Goal: Information Seeking & Learning: Learn about a topic

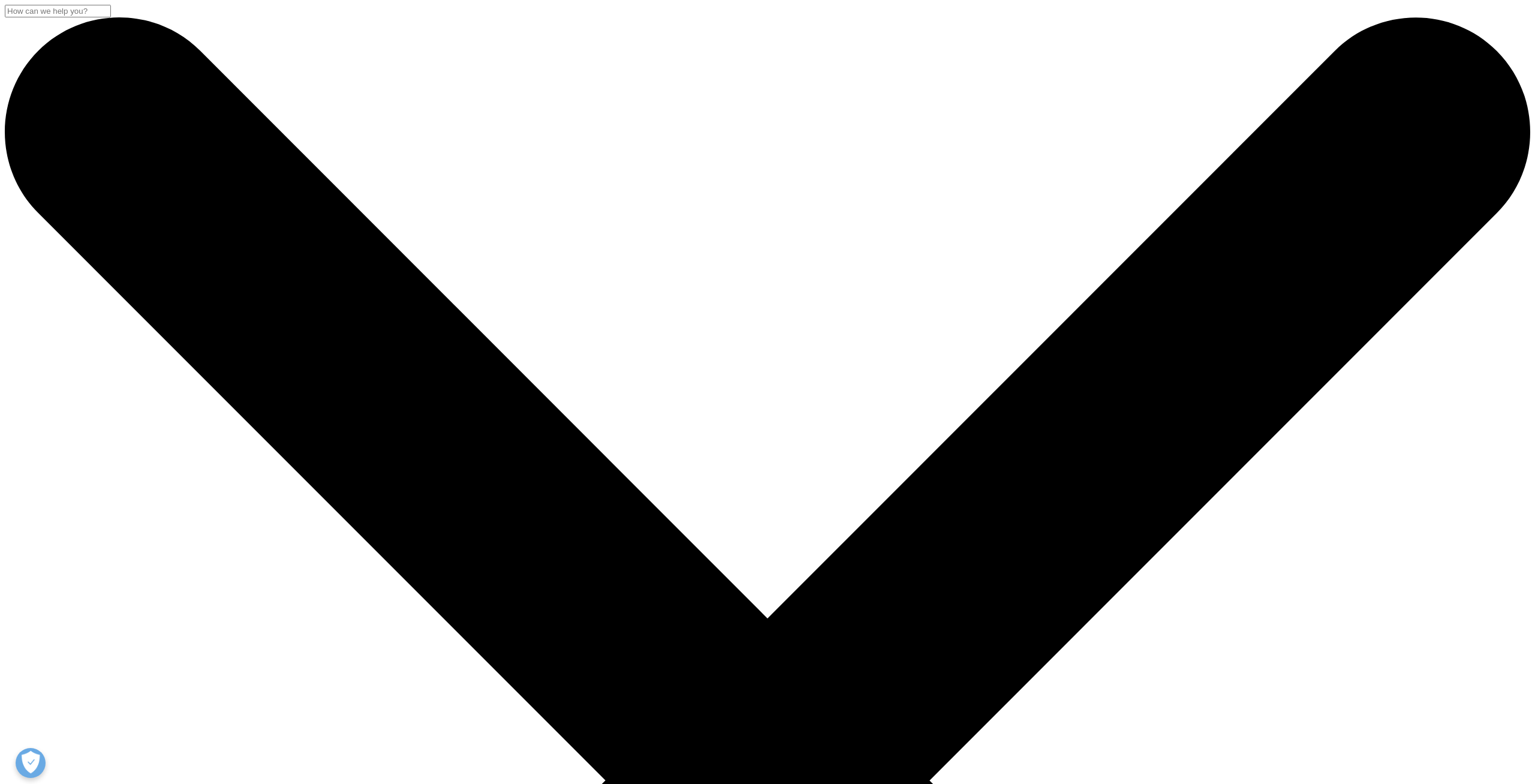
scroll to position [874, 0]
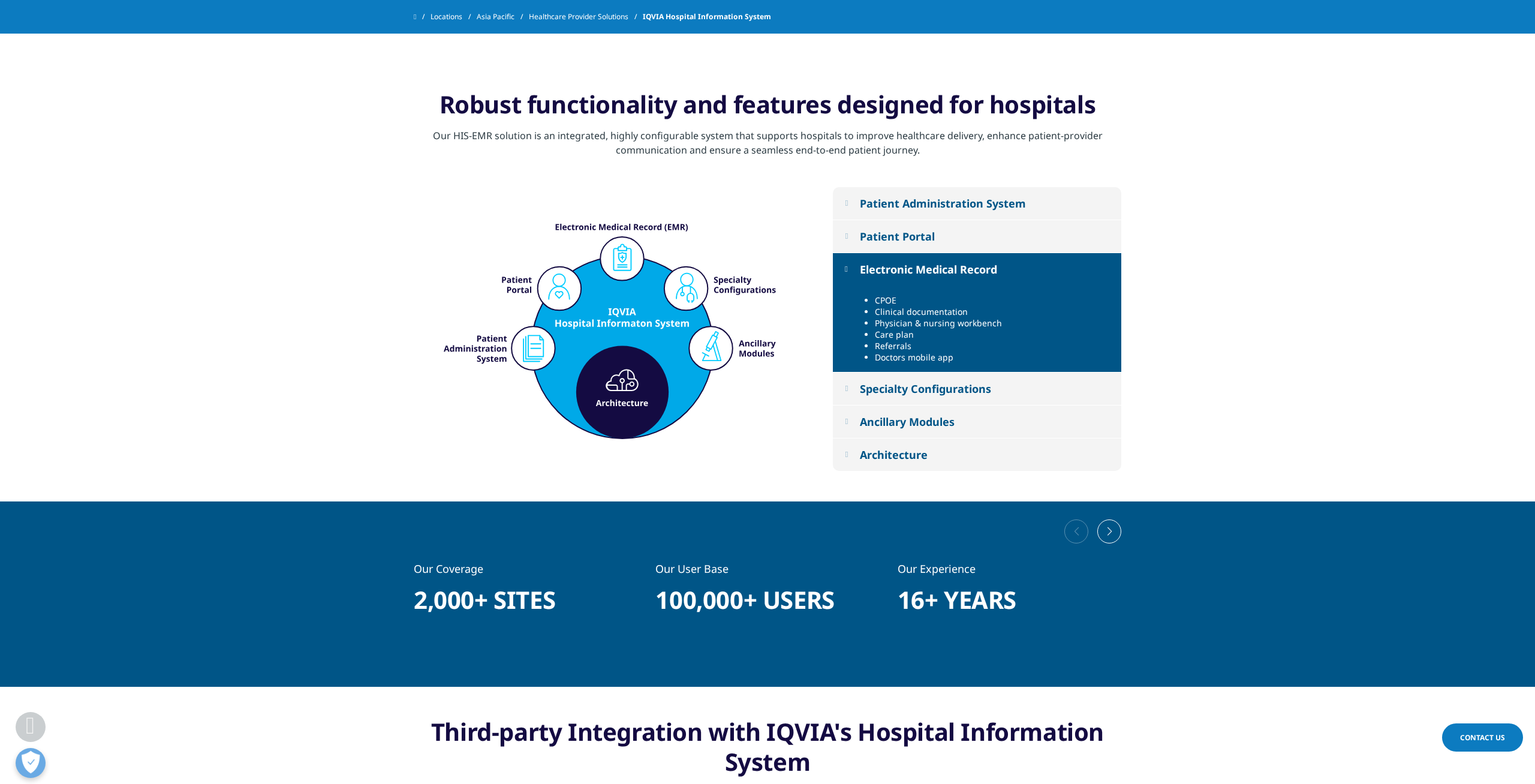
click at [921, 244] on button "Patient Portal" at bounding box center [977, 236] width 289 height 32
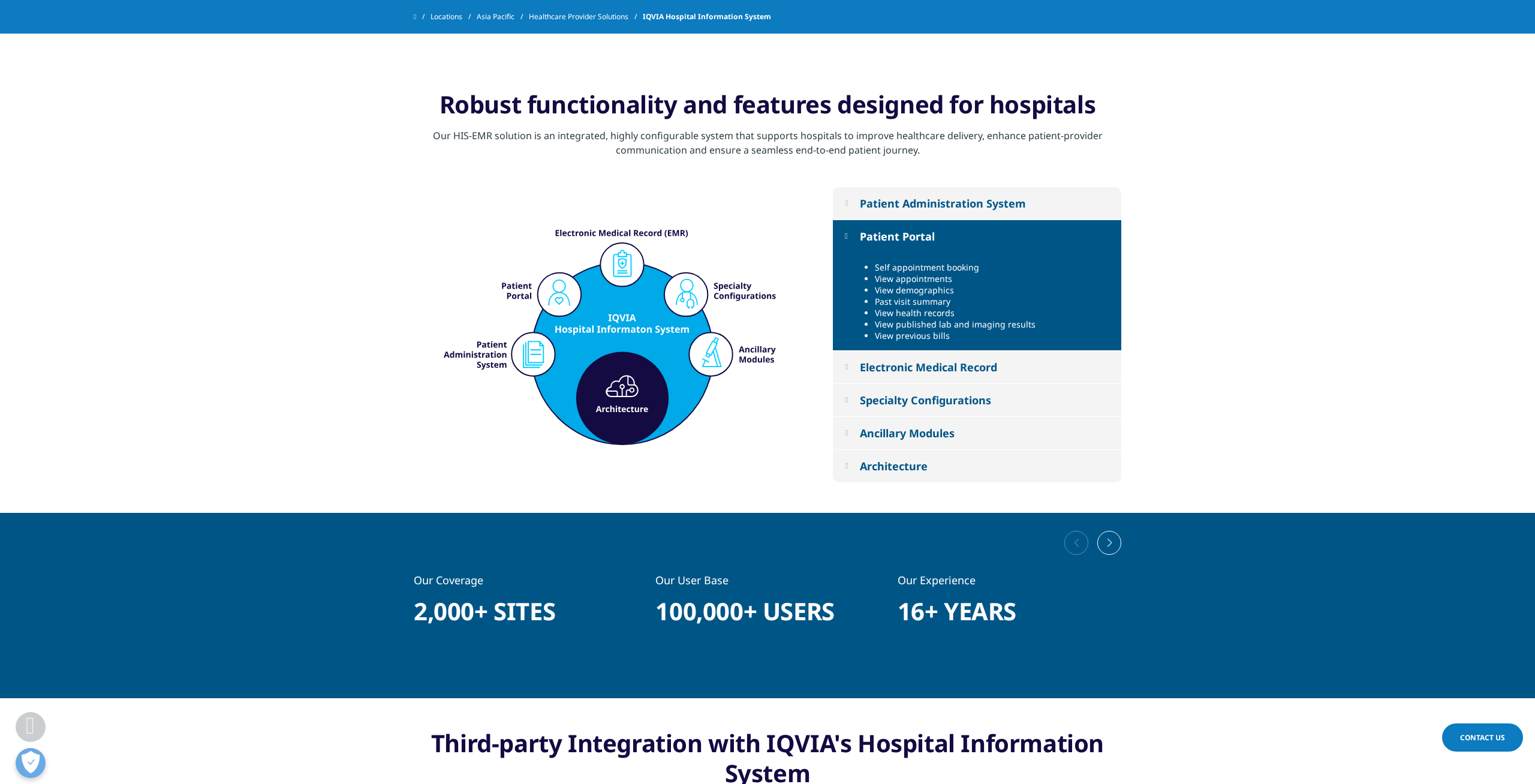
click at [954, 213] on button "Patient Administration System" at bounding box center [977, 203] width 289 height 32
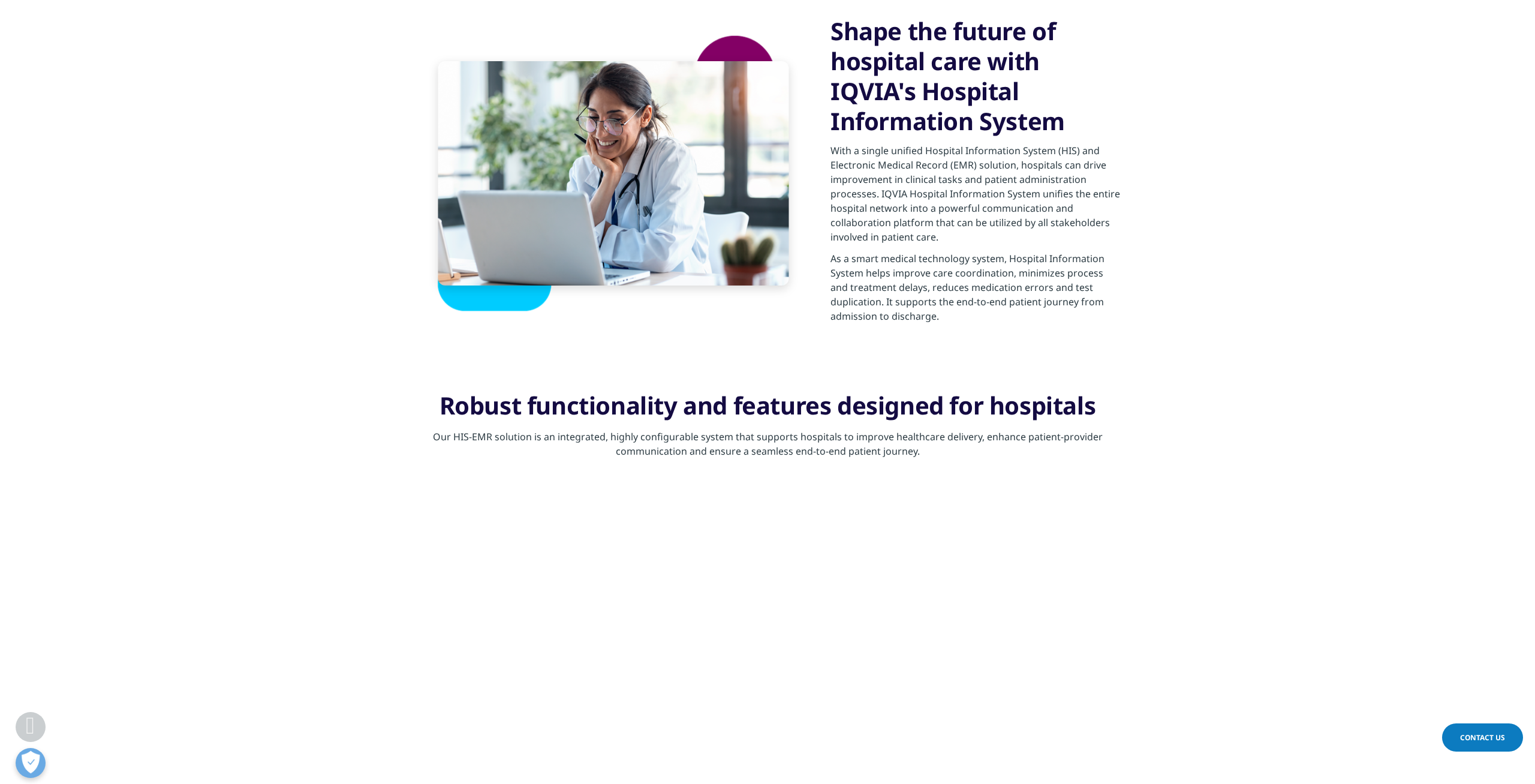
scroll to position [624, 0]
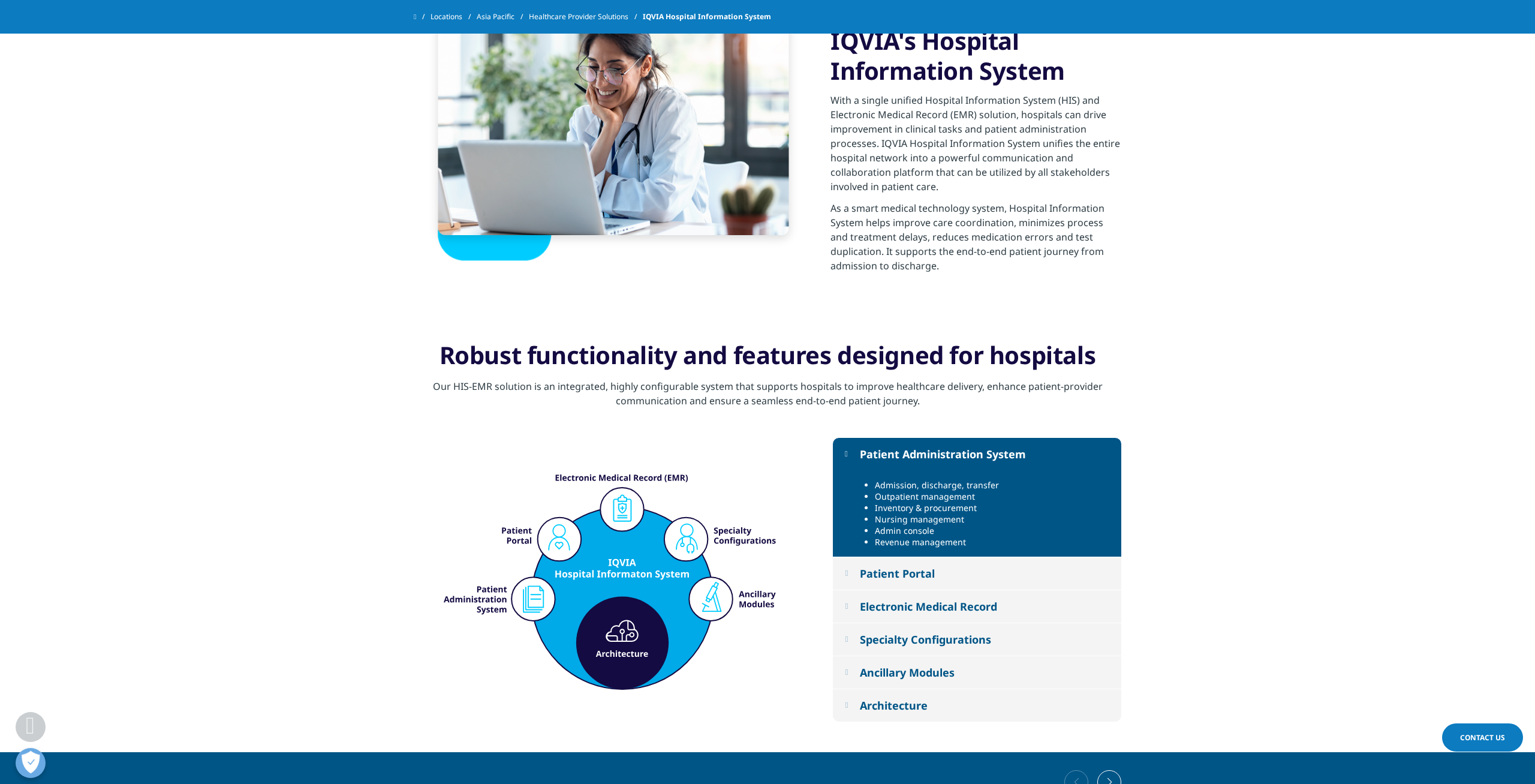
click at [999, 571] on button "Patient Portal" at bounding box center [977, 573] width 289 height 32
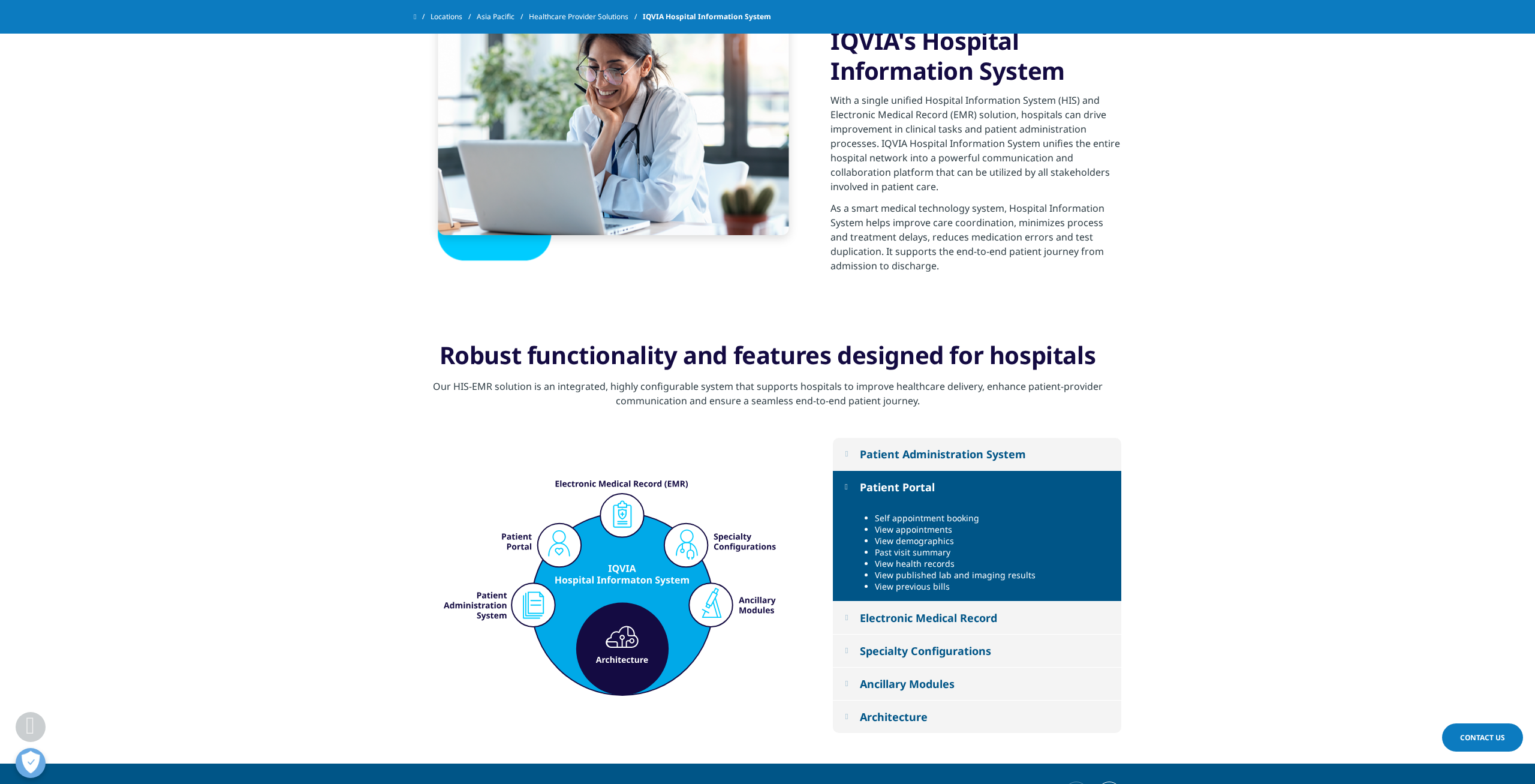
click at [896, 553] on li "Past visit summary" at bounding box center [994, 552] width 238 height 12
click at [940, 566] on li "View health records" at bounding box center [994, 563] width 238 height 12
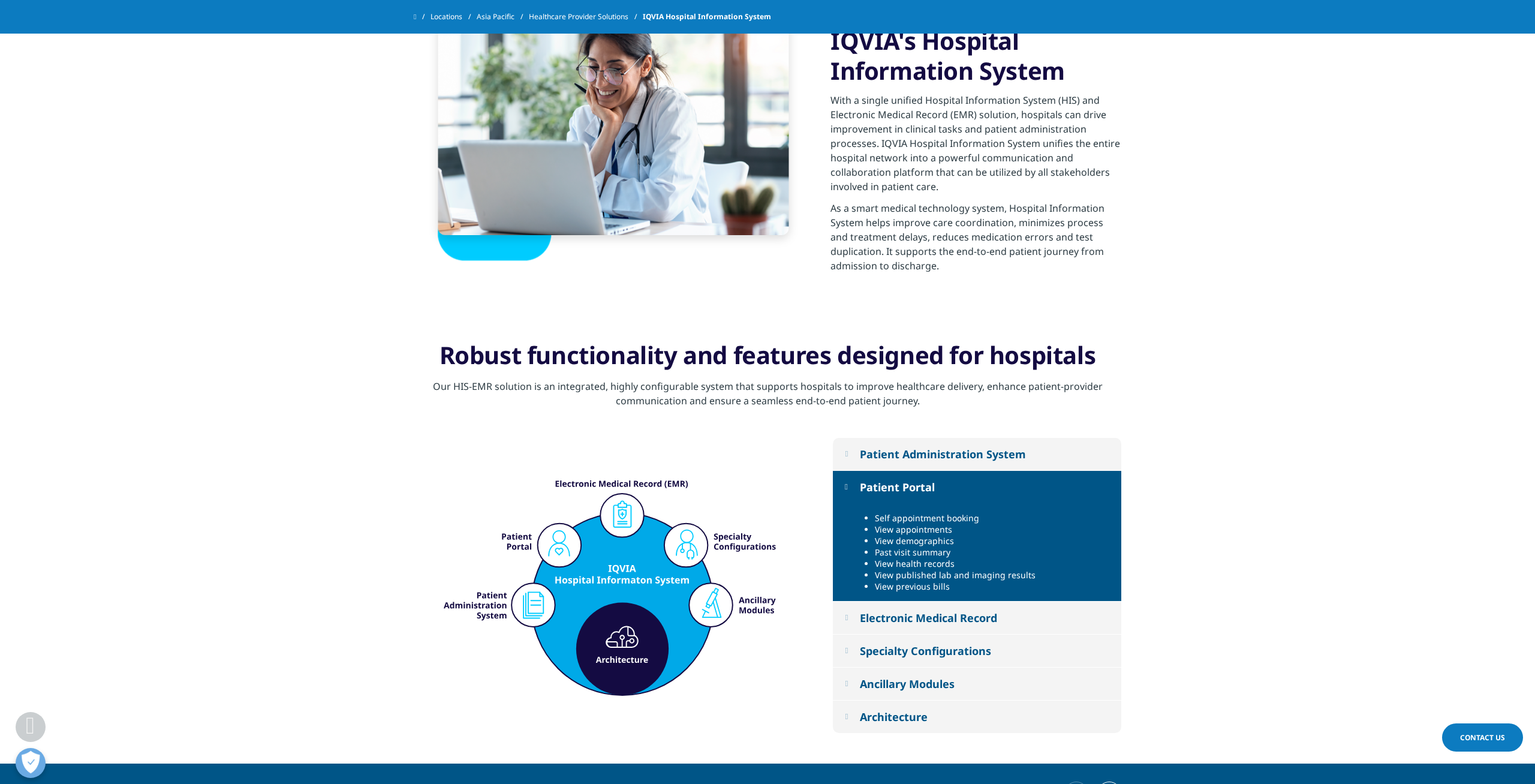
click at [940, 566] on li "View health records" at bounding box center [994, 563] width 238 height 12
click at [938, 577] on li "View published lab and imaging results" at bounding box center [994, 575] width 238 height 12
click at [910, 618] on div "Electronic Medical Record" at bounding box center [929, 618] width 138 height 14
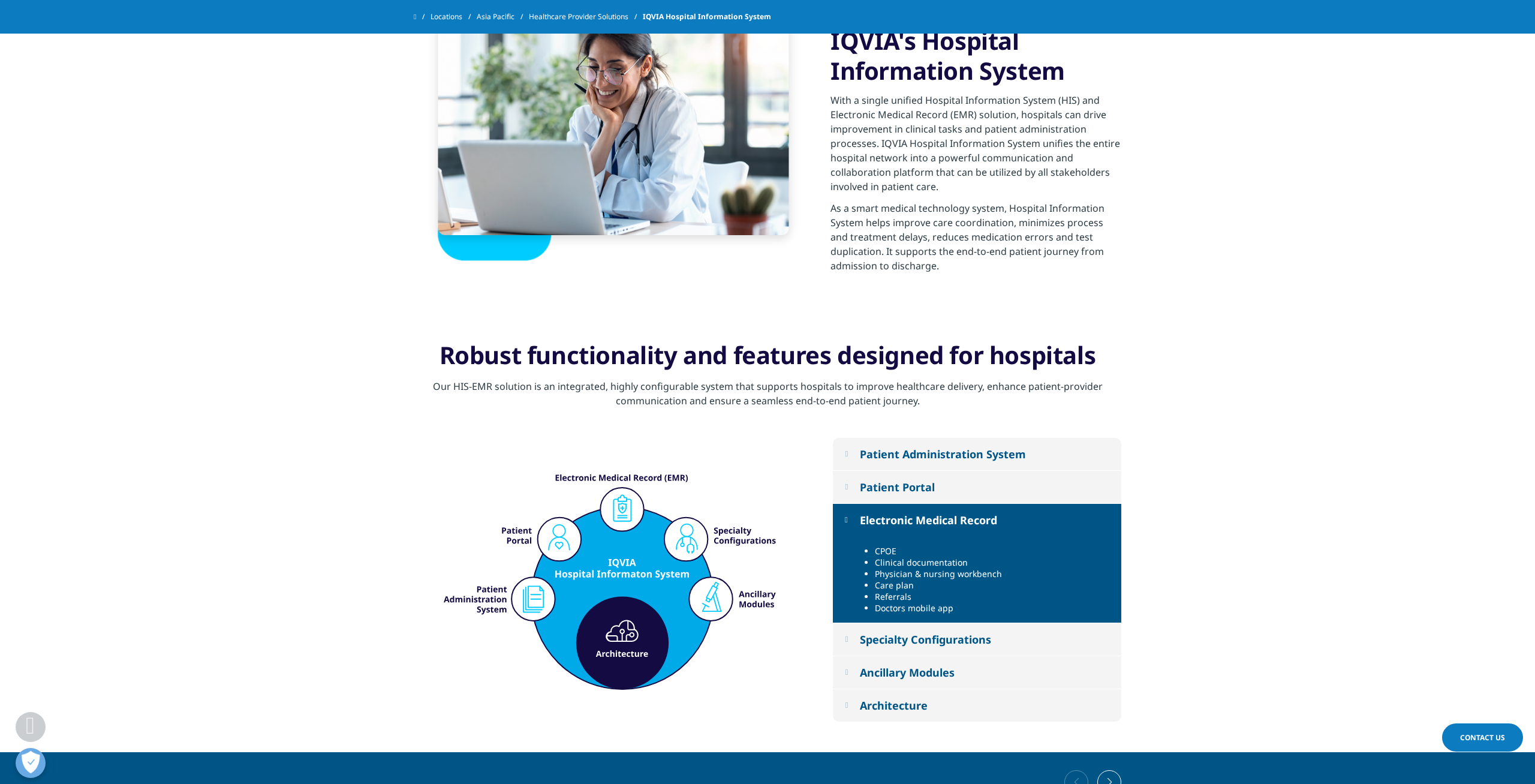
click at [915, 699] on div "Architecture" at bounding box center [894, 705] width 68 height 14
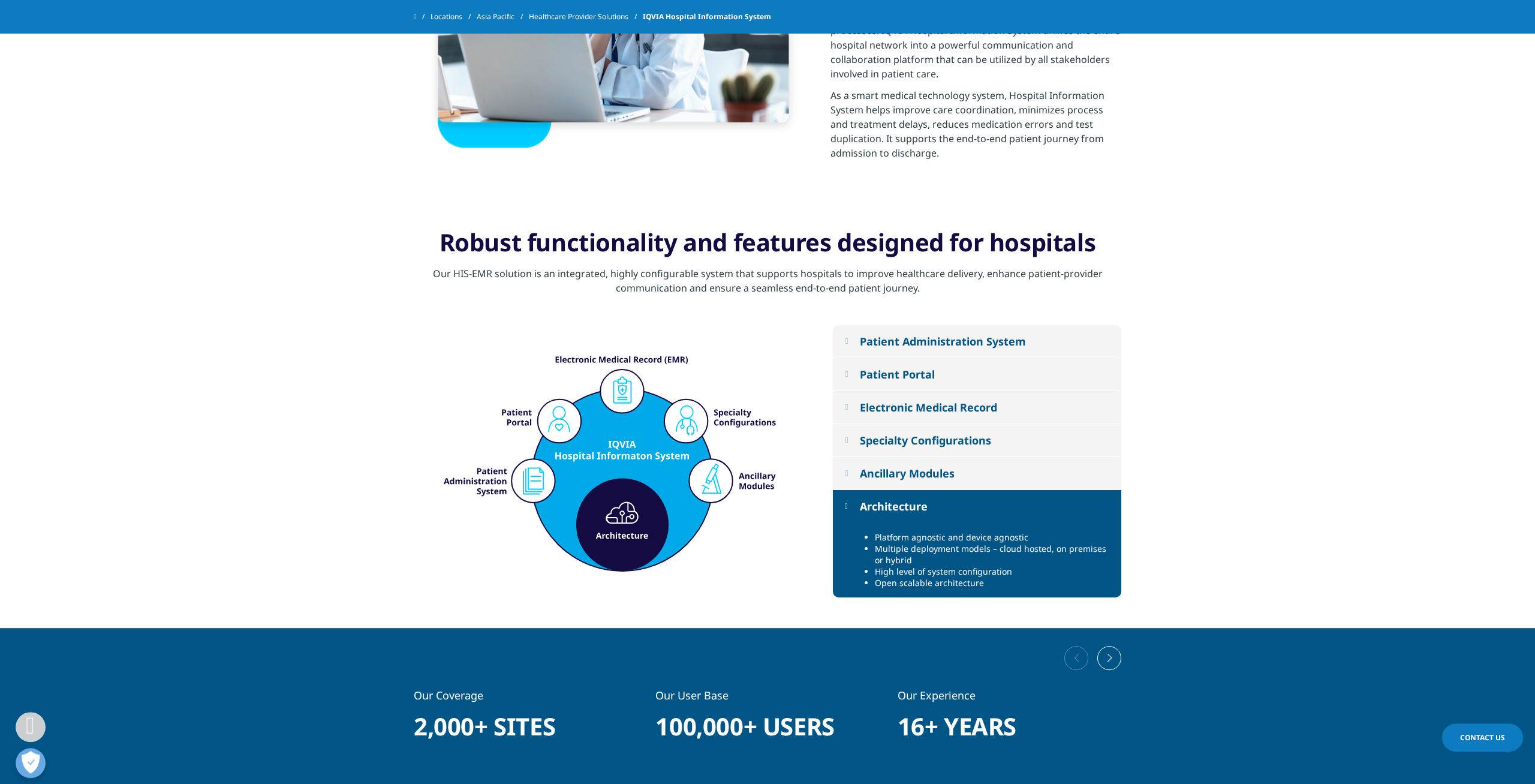
scroll to position [748, 0]
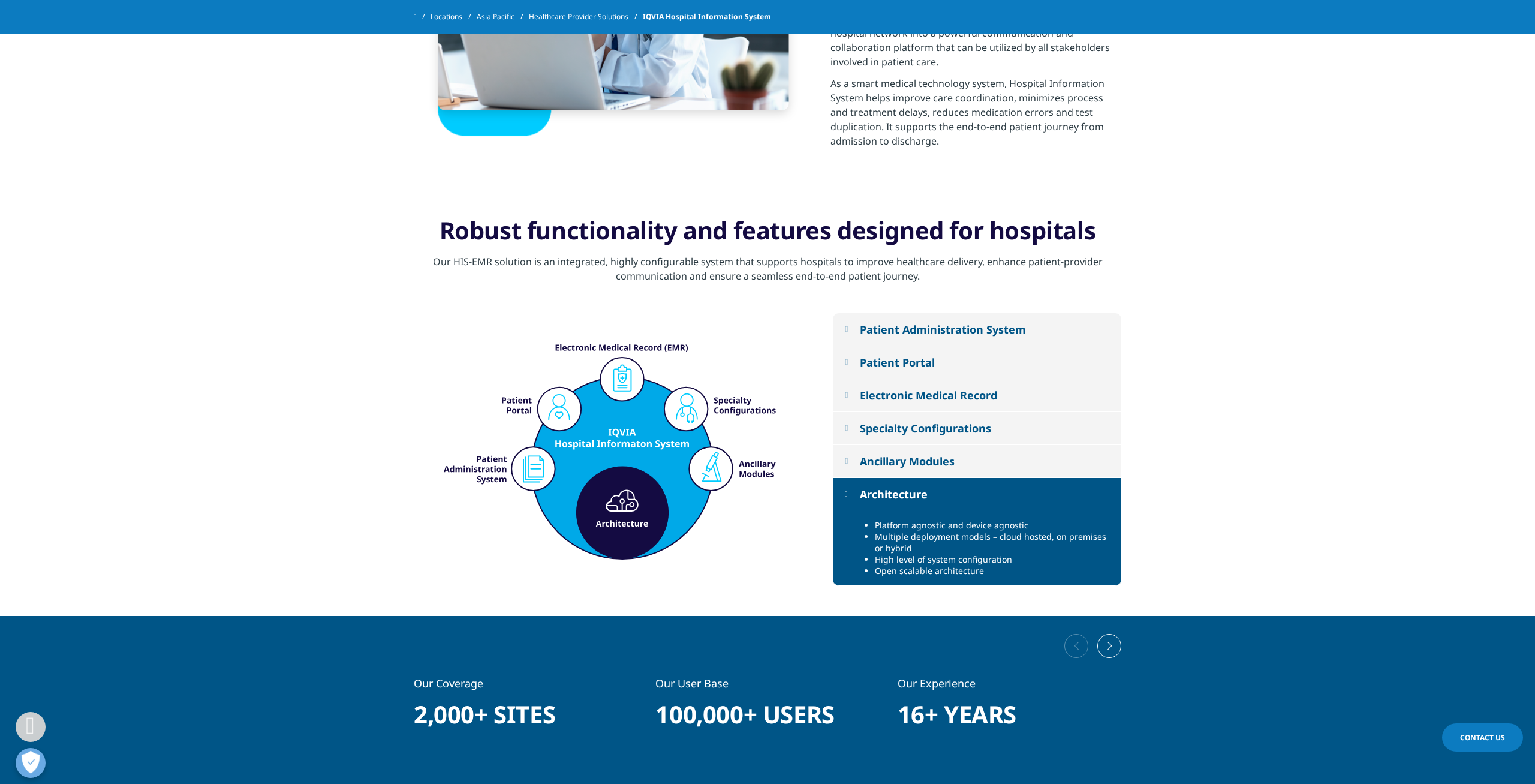
click at [955, 460] on div "Ancillary Modules" at bounding box center [907, 461] width 95 height 14
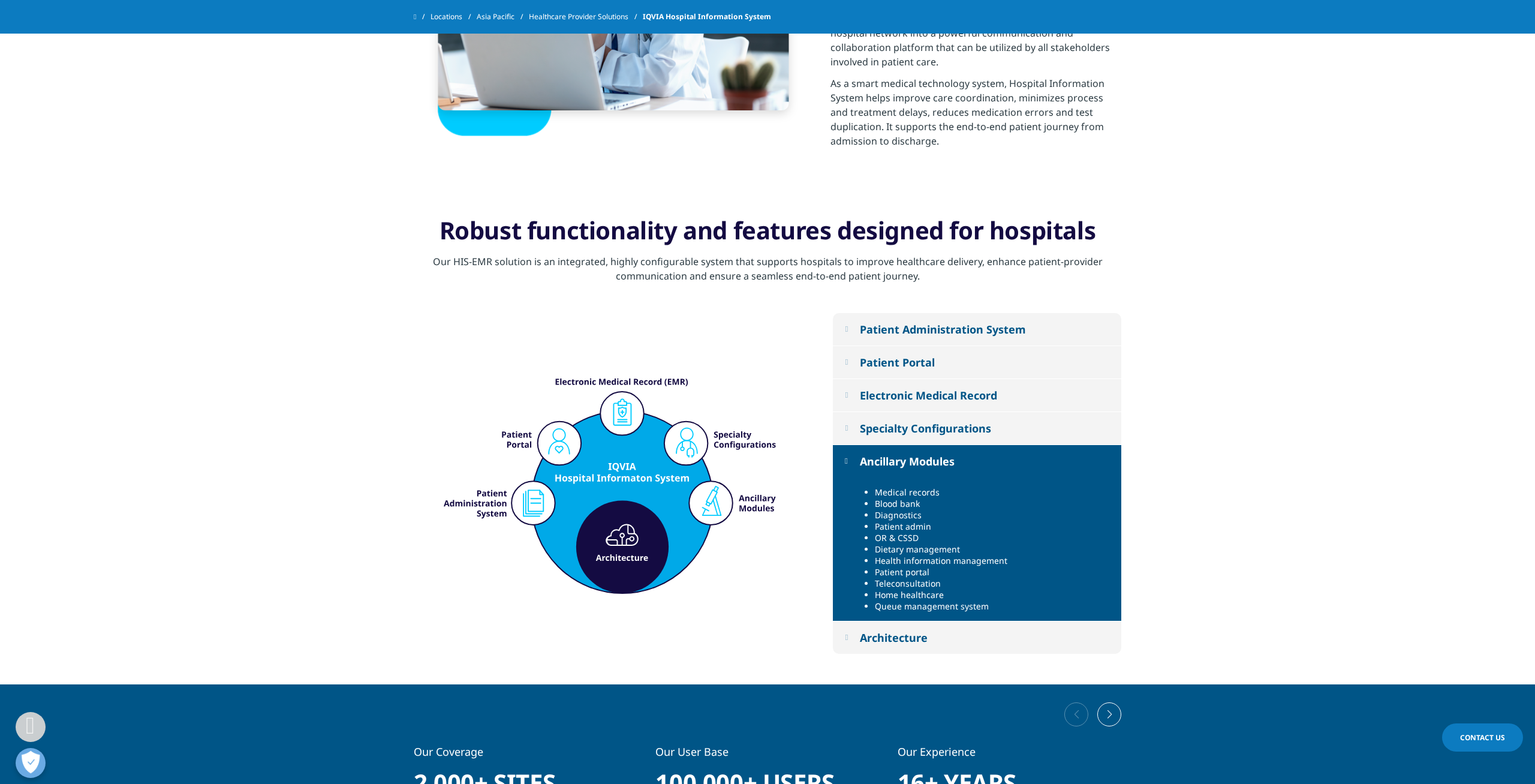
click at [925, 418] on button "Specialty Configurations" at bounding box center [977, 428] width 289 height 32
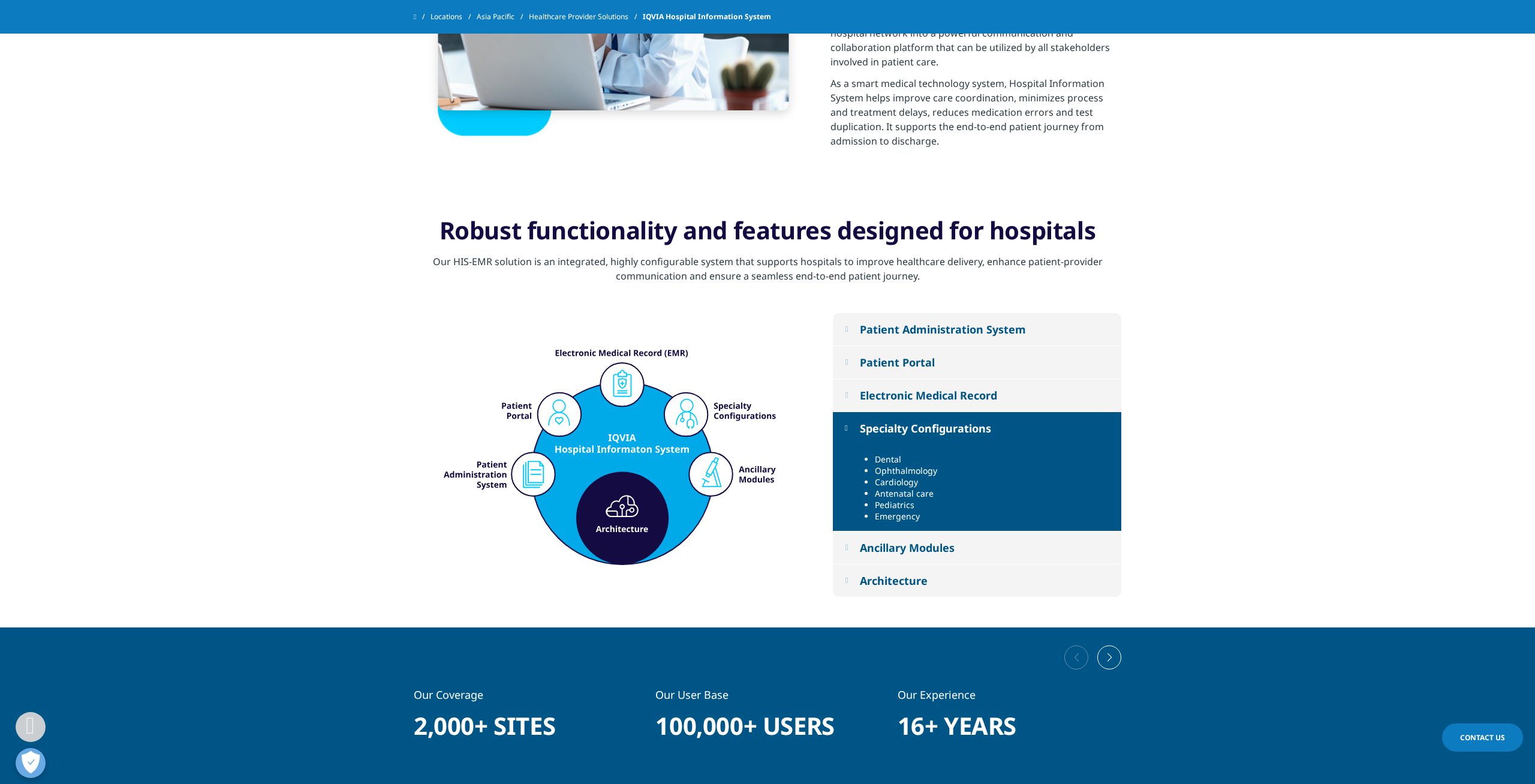
click at [949, 398] on div "Electronic Medical Record" at bounding box center [929, 395] width 138 height 14
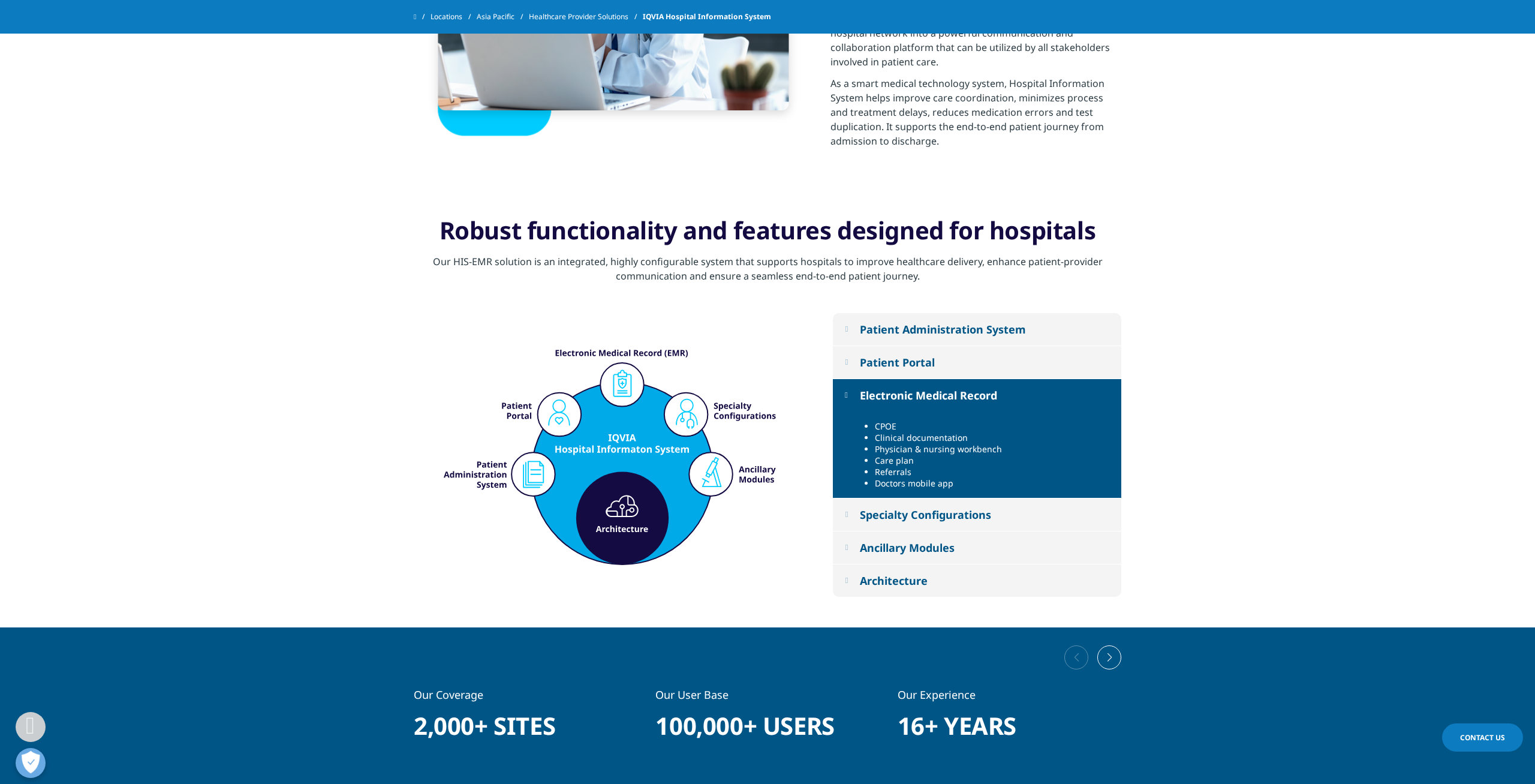
click at [890, 464] on li "Care plan" at bounding box center [994, 459] width 238 height 12
click at [886, 472] on li "Referrals" at bounding box center [994, 471] width 238 height 12
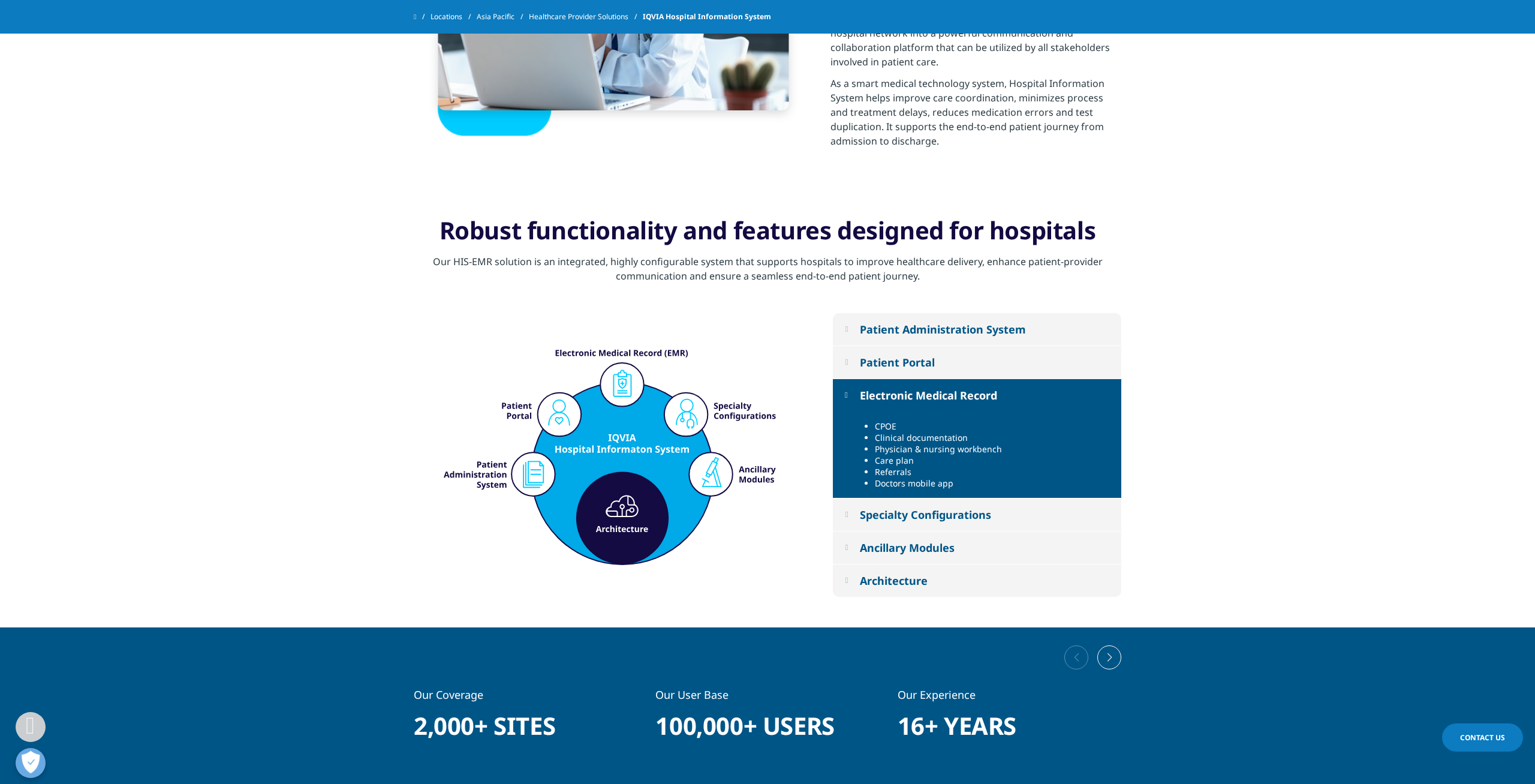
click at [884, 486] on li "Doctors mobile app" at bounding box center [994, 483] width 238 height 12
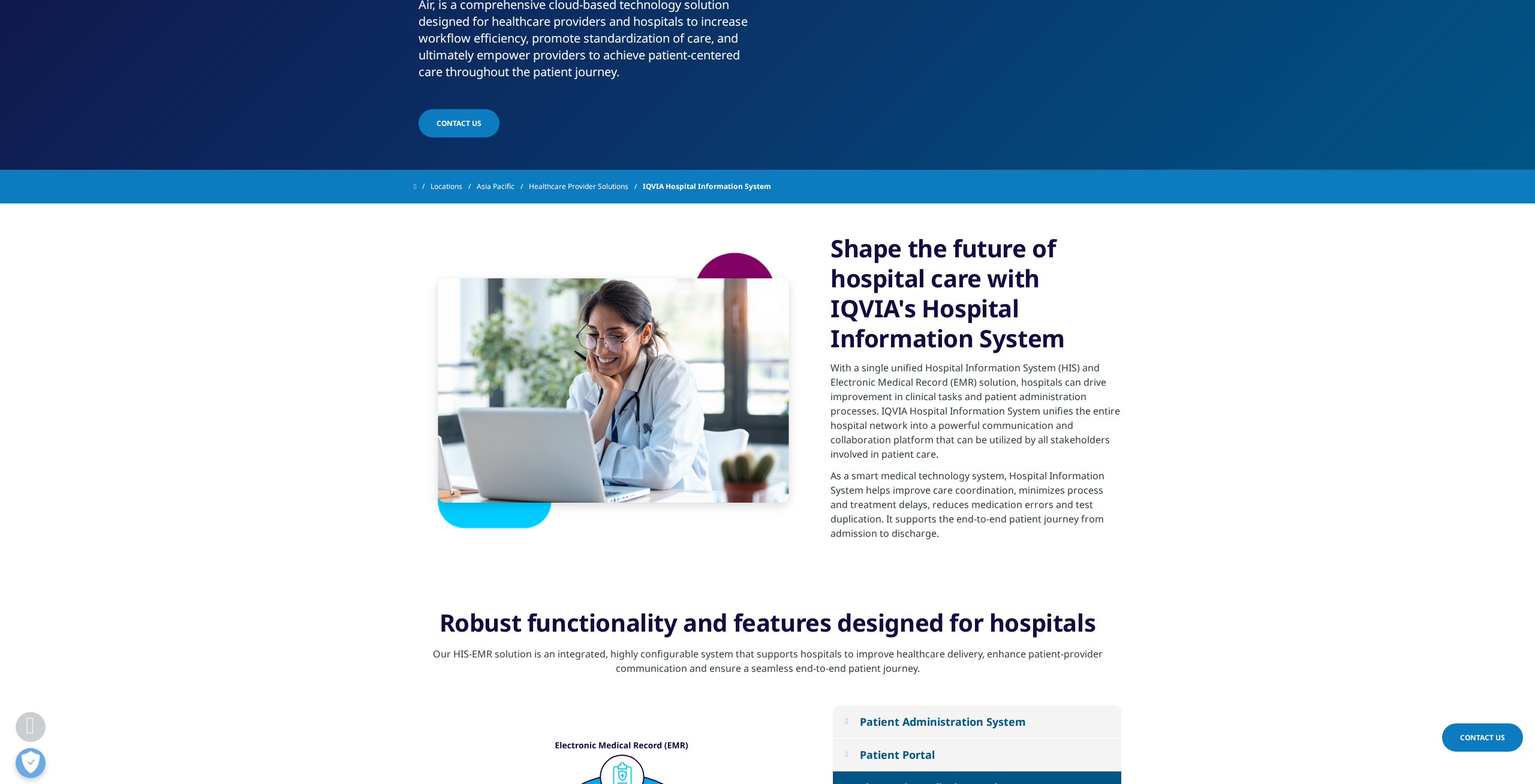
scroll to position [639, 0]
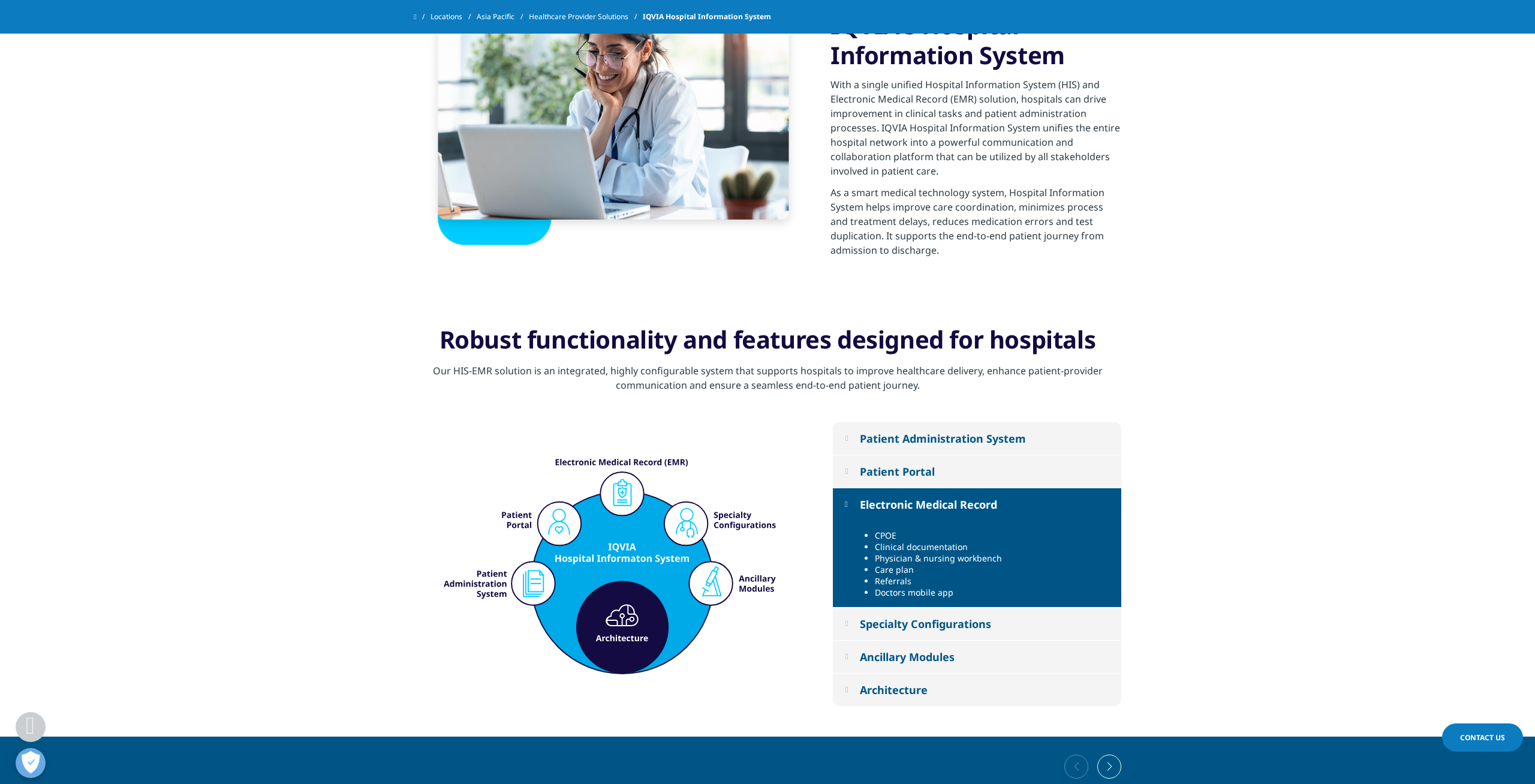
click at [932, 467] on div "Patient Portal" at bounding box center [898, 471] width 75 height 14
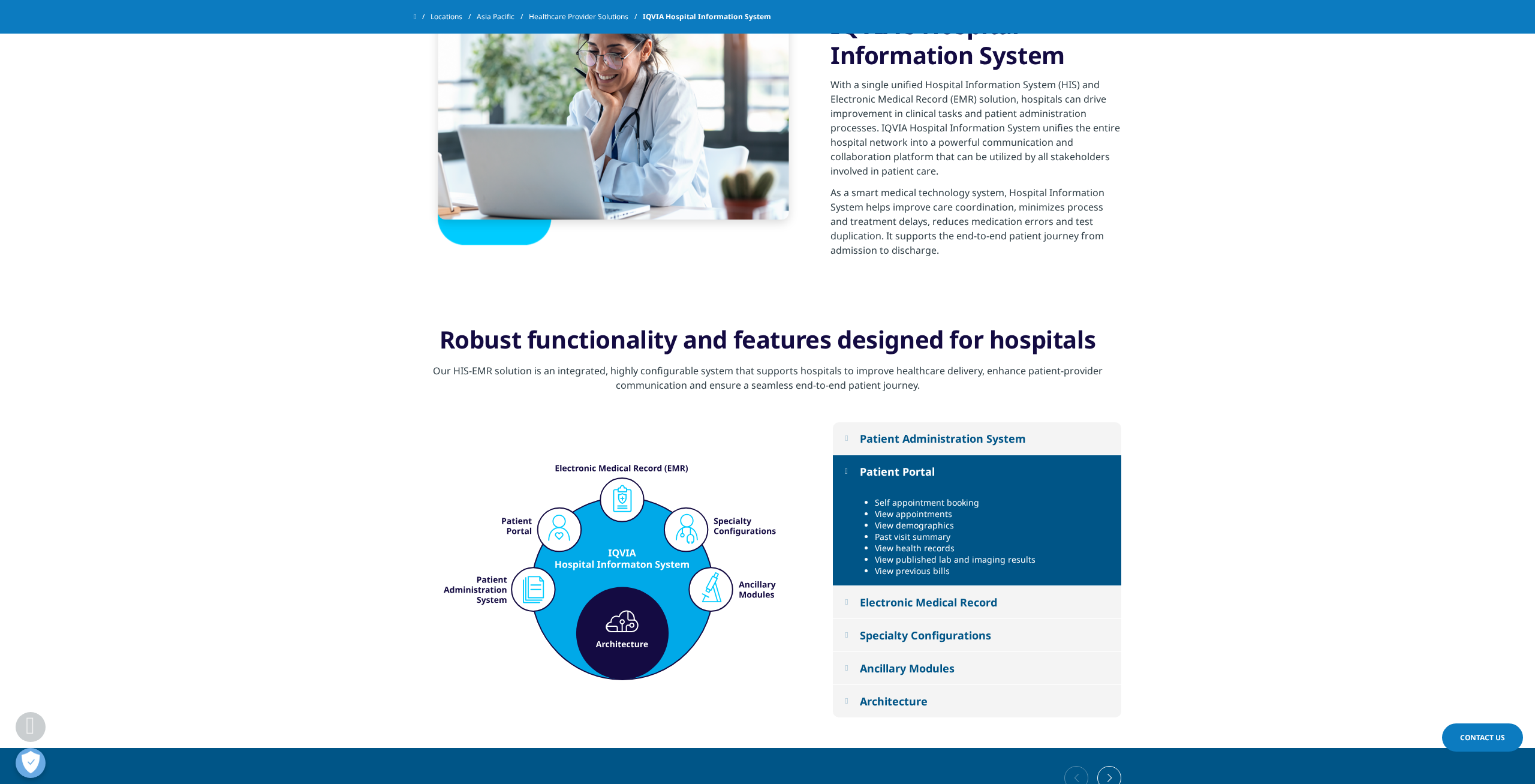
click at [940, 444] on div "Patient Administration System" at bounding box center [943, 438] width 166 height 14
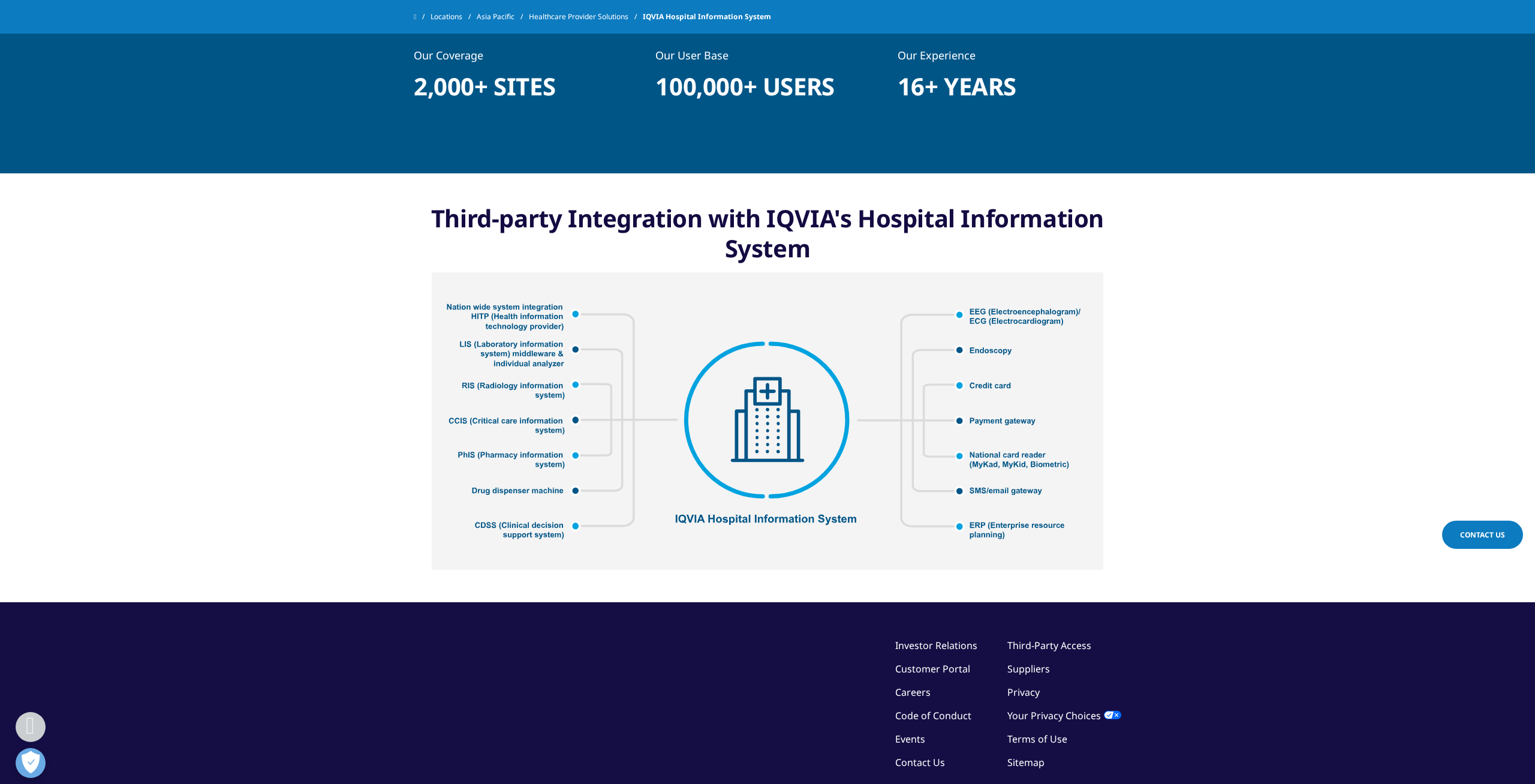
scroll to position [1513, 0]
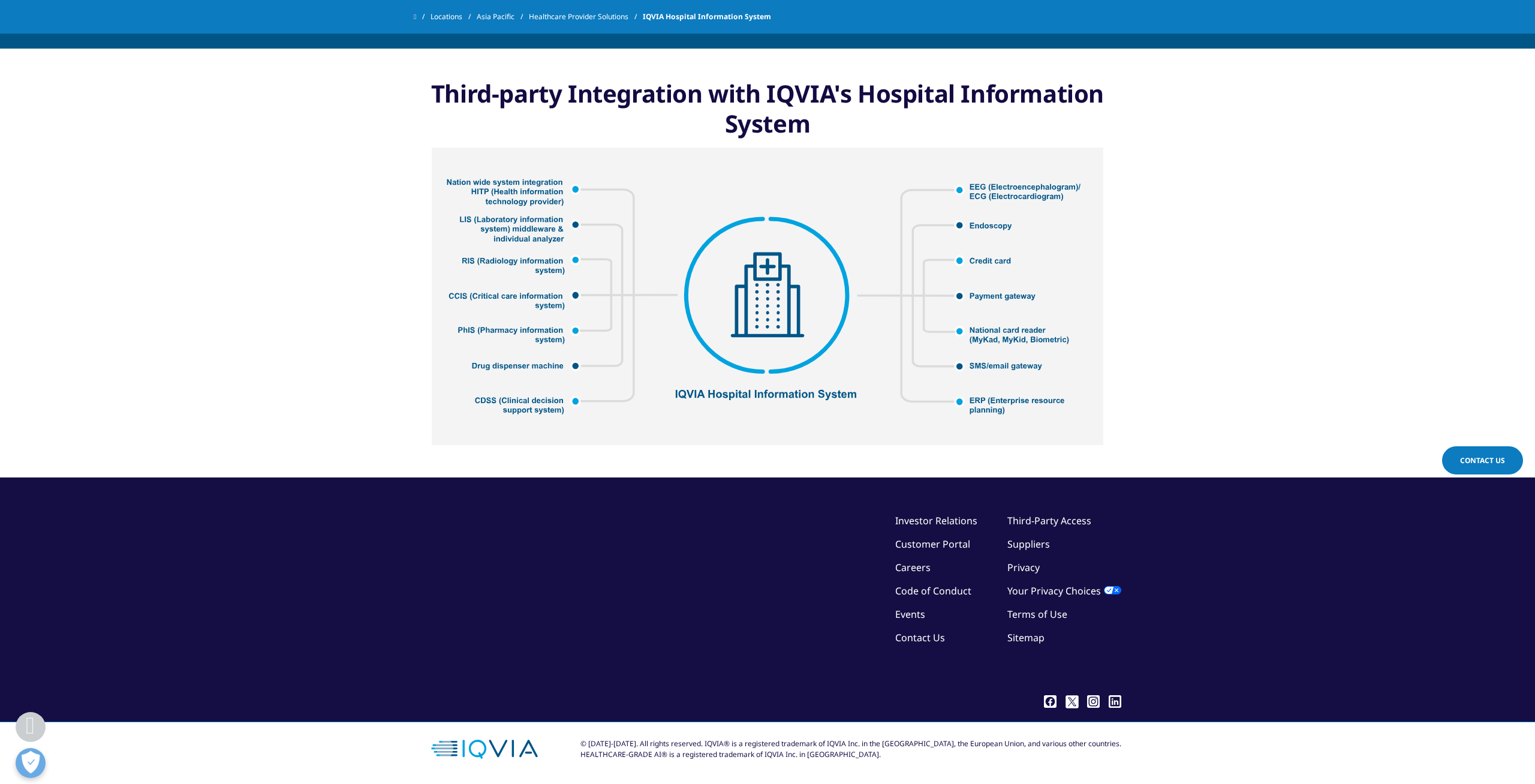
drag, startPoint x: 1031, startPoint y: 354, endPoint x: 1002, endPoint y: 385, distance: 42.4
click at [1031, 355] on img at bounding box center [767, 296] width 671 height 298
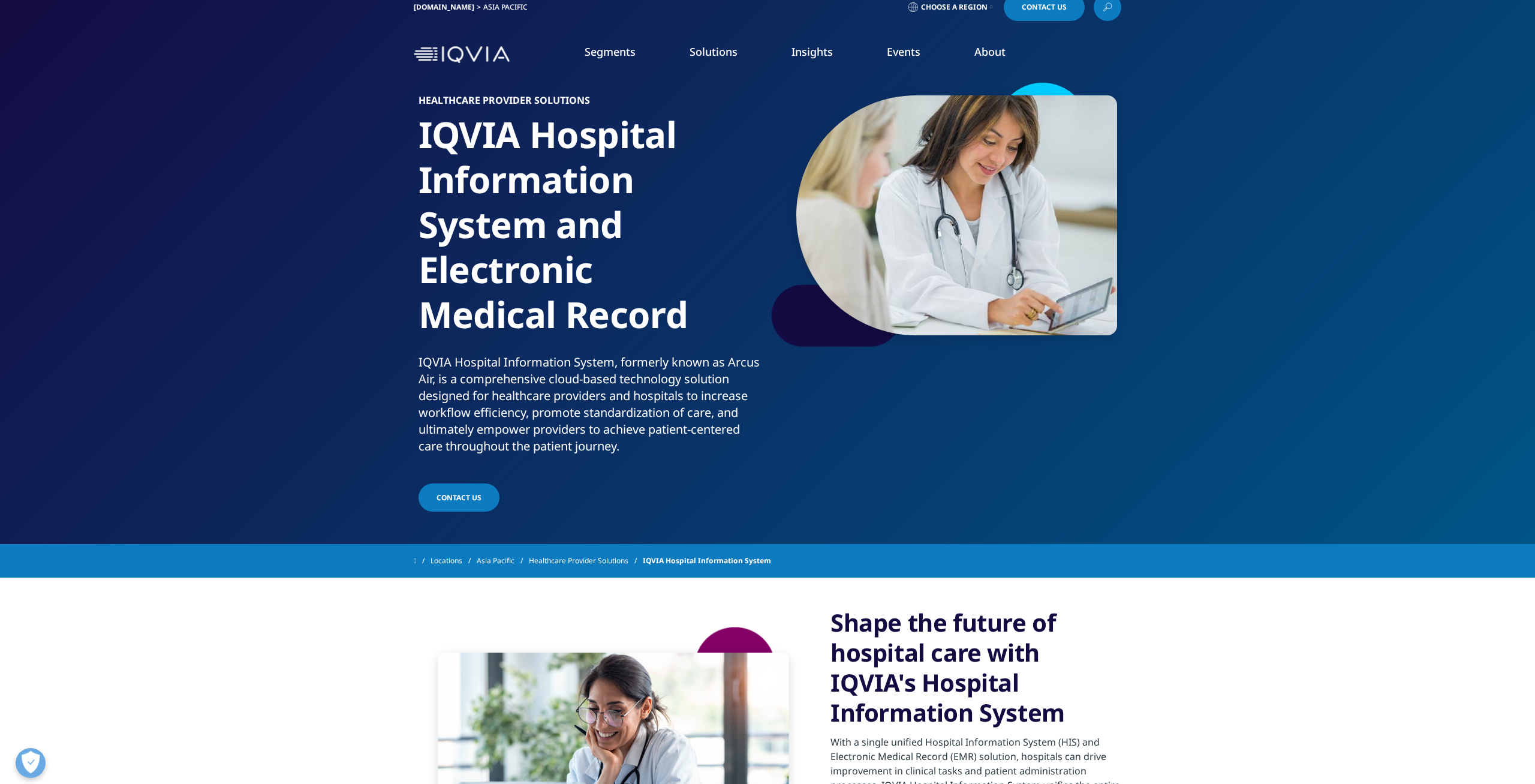
scroll to position [0, 0]
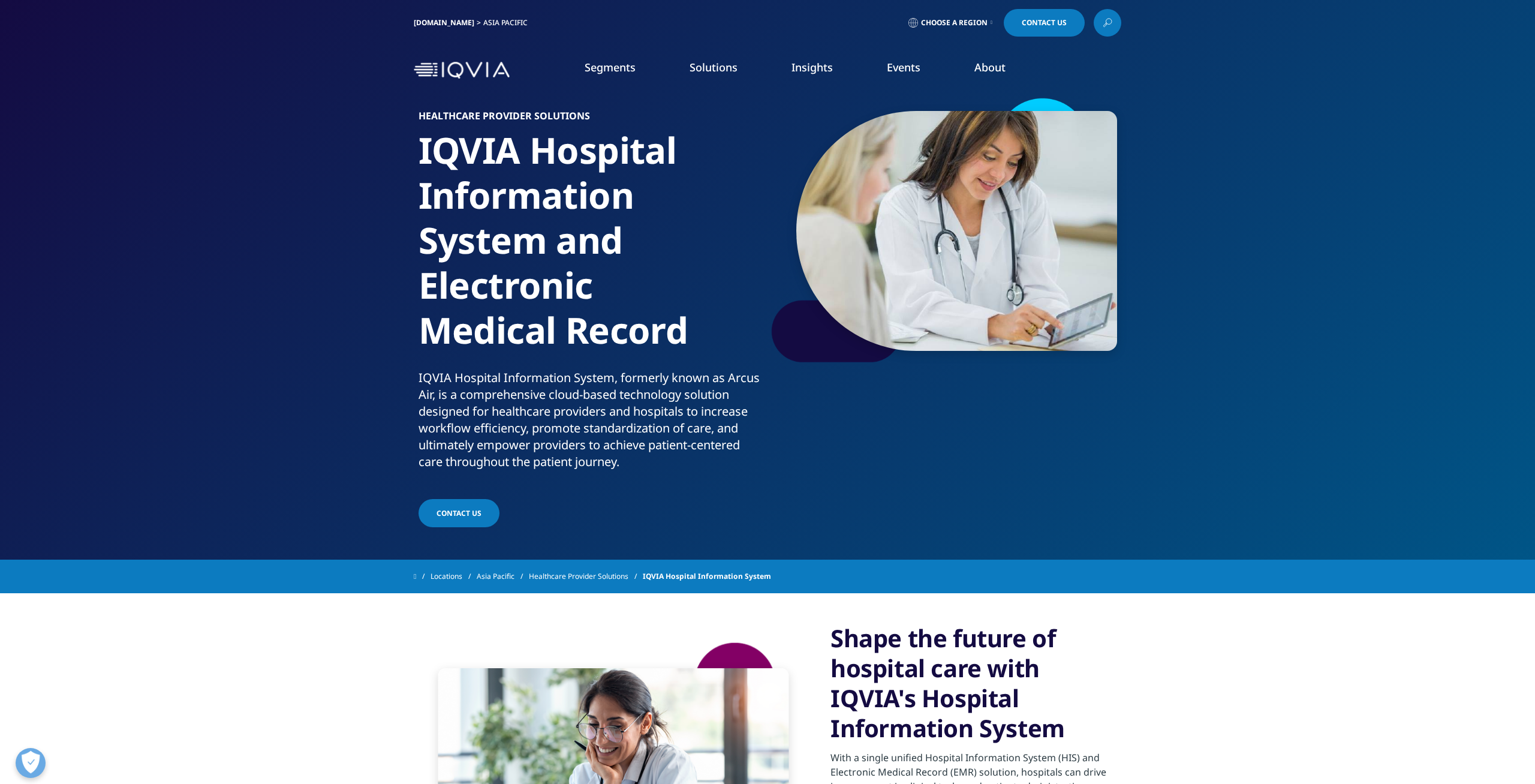
click at [101, 321] on link "AI, Digital & Technology Solutions" at bounding box center [139, 321] width 152 height 13
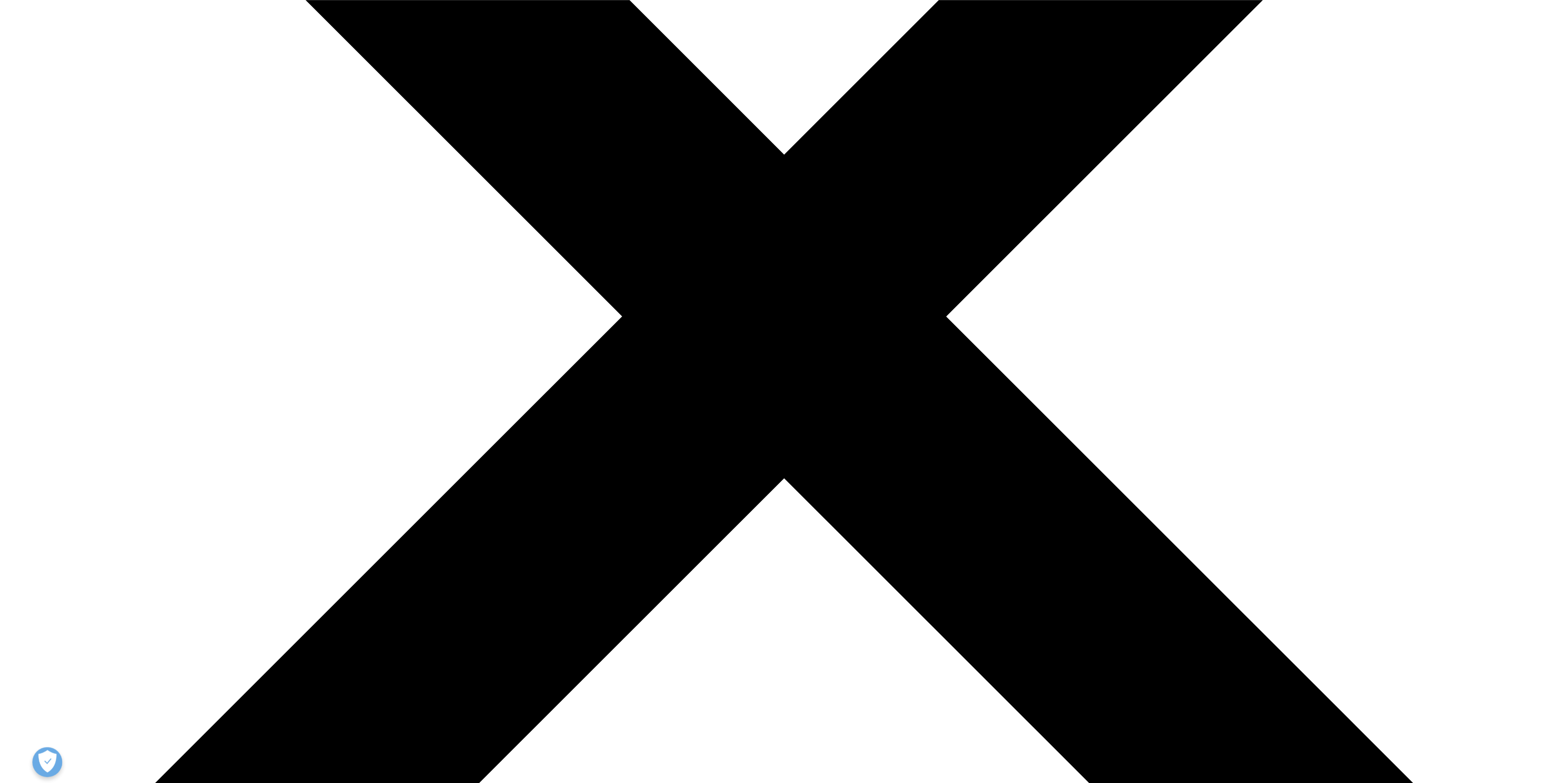
scroll to position [142, 0]
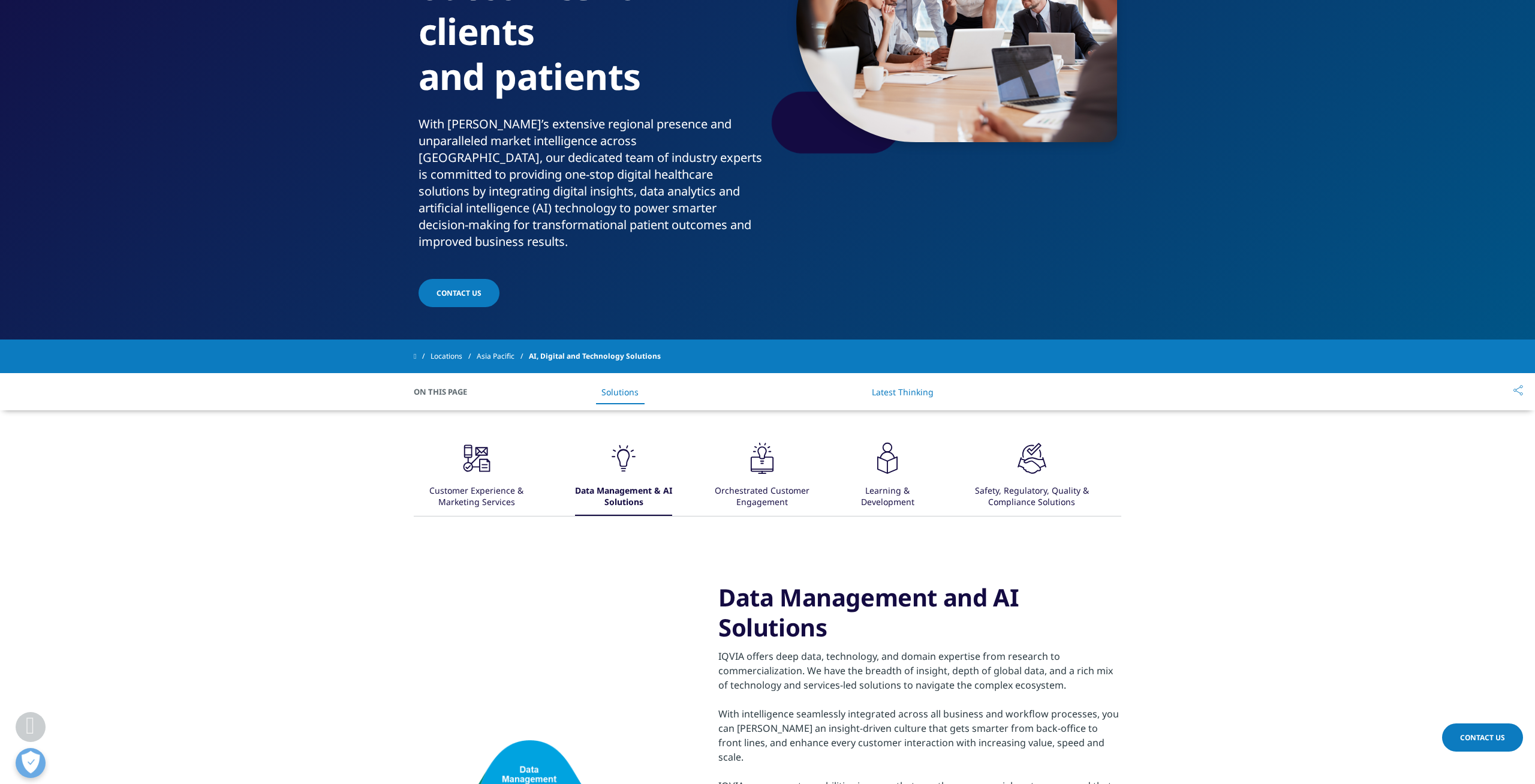
click at [891, 238] on div "AI, Digital and Technology Solutions Driving better outcomes for clients and pa…" at bounding box center [768, 98] width 708 height 422
